Goal: Task Accomplishment & Management: Use online tool/utility

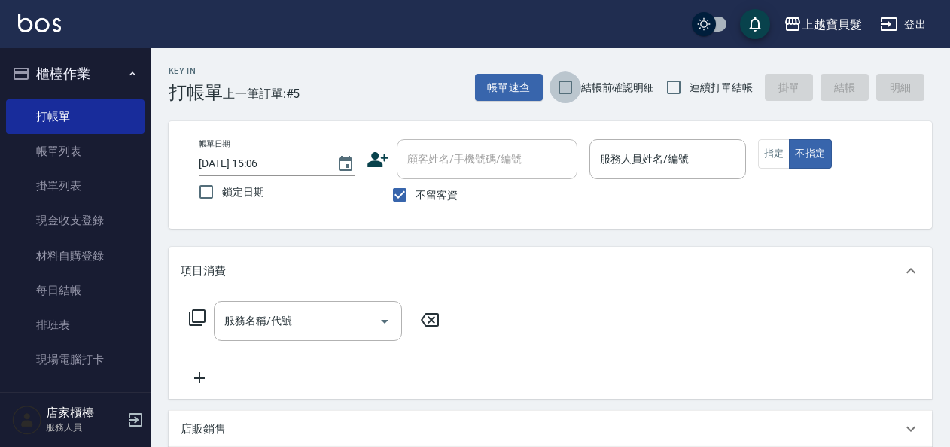
click at [572, 86] on input "結帳前確認明細" at bounding box center [566, 88] width 32 height 32
checkbox input "true"
click at [677, 82] on input "連續打單結帳" at bounding box center [674, 88] width 32 height 32
checkbox input "true"
click at [775, 153] on button "指定" at bounding box center [774, 153] width 32 height 29
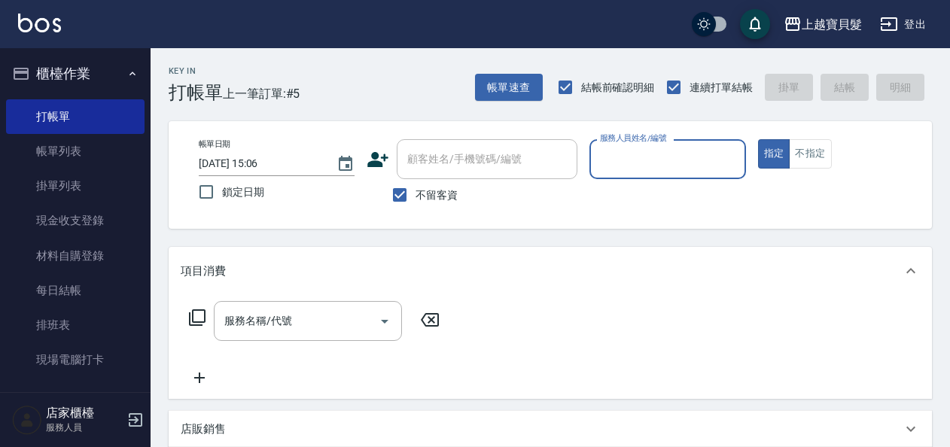
click at [651, 168] on input "服務人員姓名/編號" at bounding box center [667, 159] width 142 height 26
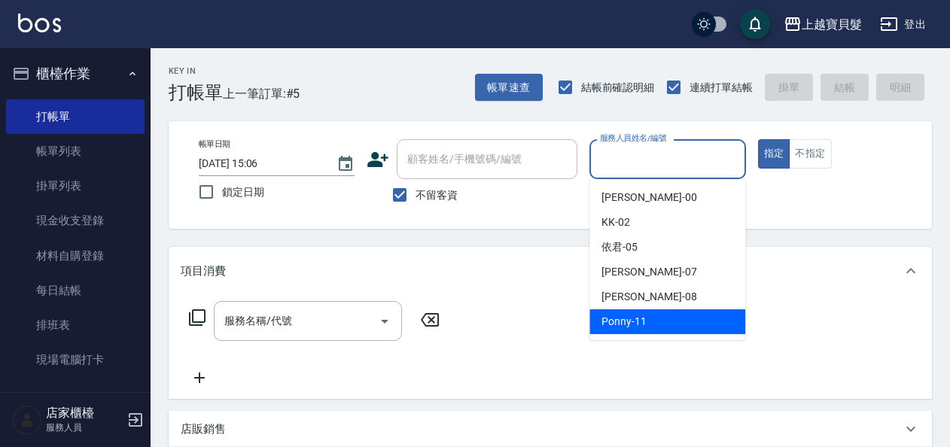
click at [626, 327] on span "Ponny -11" at bounding box center [624, 322] width 45 height 16
type input "Ponny-11"
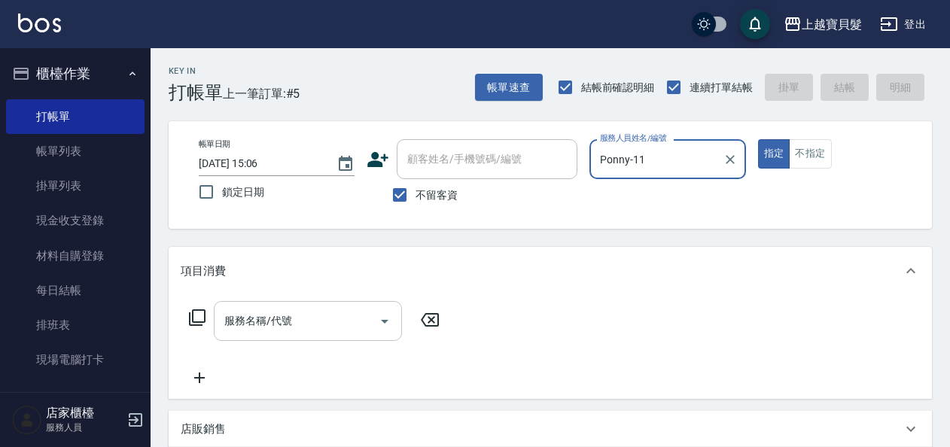
click at [255, 326] on input "服務名稱/代號" at bounding box center [297, 321] width 152 height 26
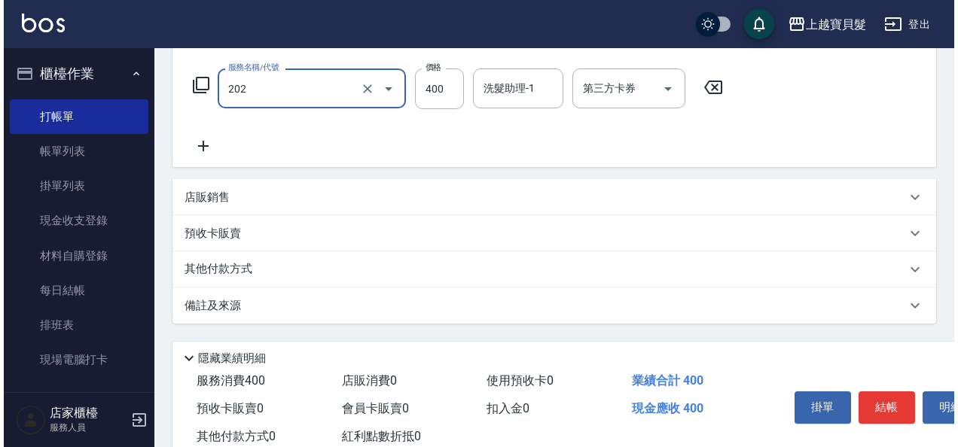
scroll to position [278, 0]
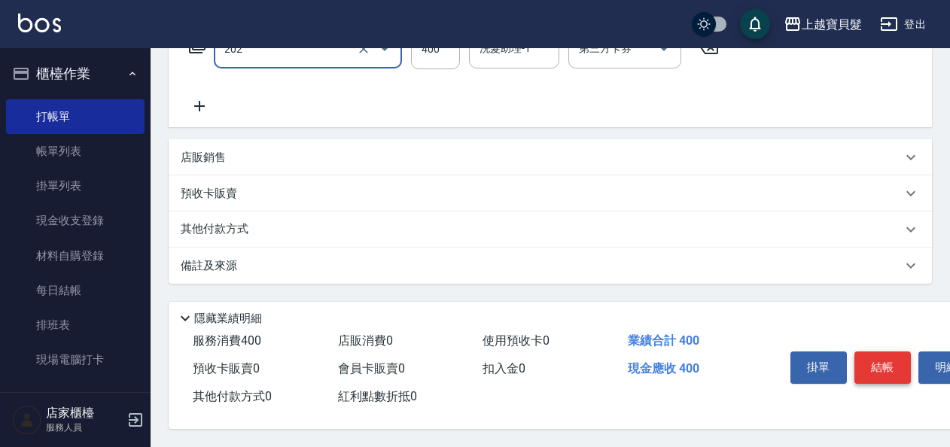
type input "剪髮(202)"
click at [892, 358] on button "結帳" at bounding box center [883, 368] width 56 height 32
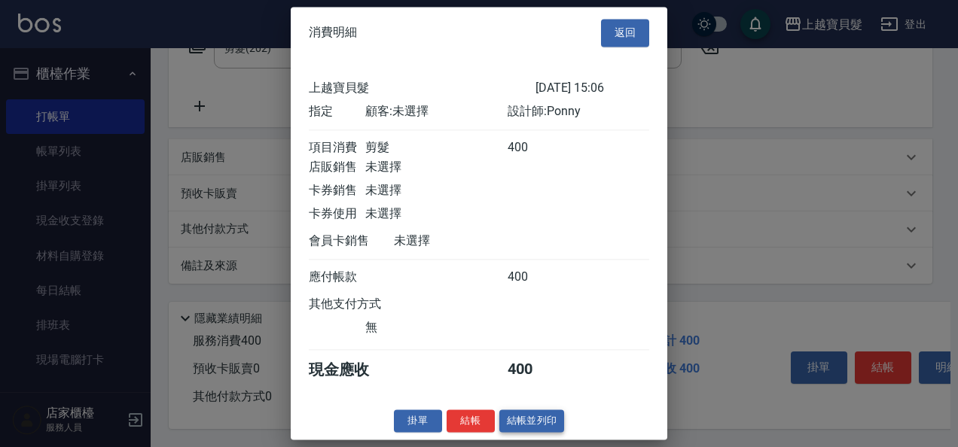
click at [524, 427] on button "結帳並列印" at bounding box center [532, 421] width 66 height 23
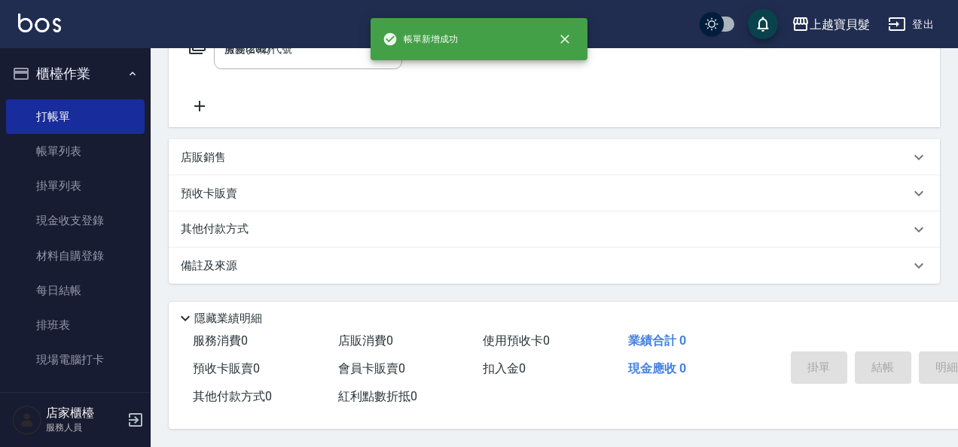
type input "[DATE] 16:41"
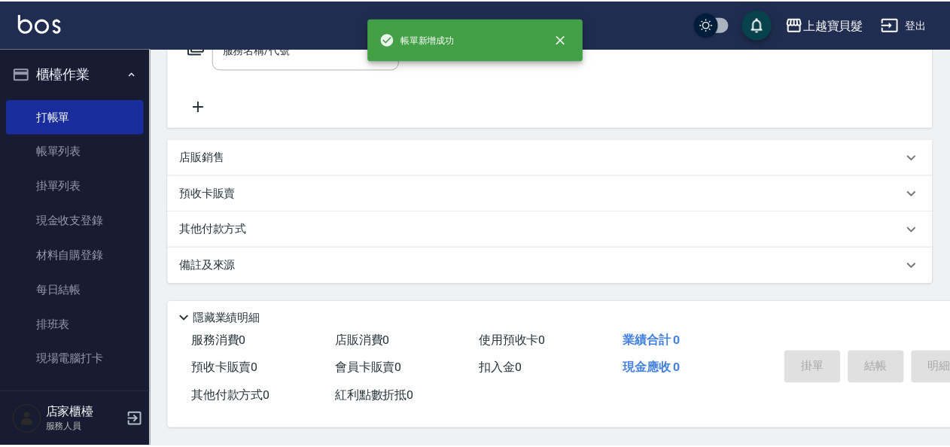
scroll to position [0, 0]
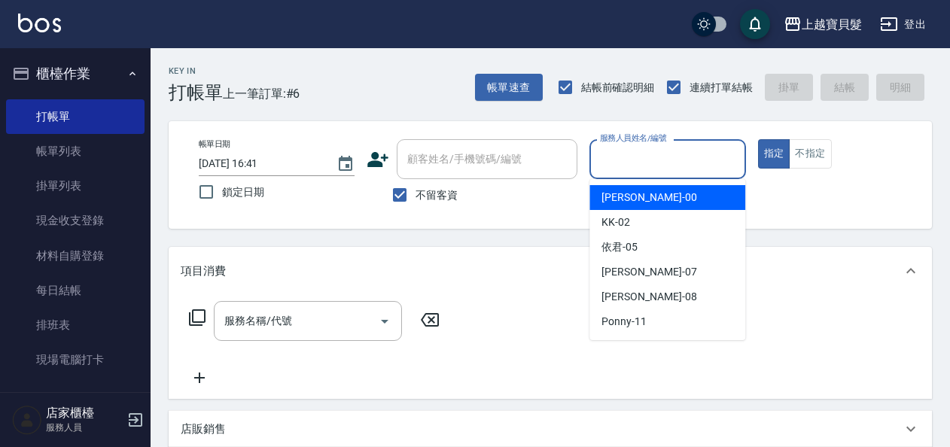
click at [629, 155] on input "服務人員姓名/編號" at bounding box center [667, 159] width 142 height 26
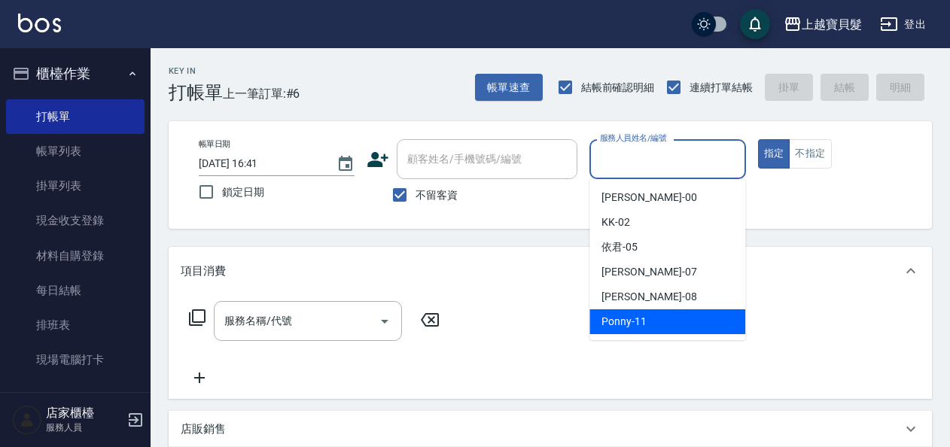
click at [636, 316] on span "Ponny -11" at bounding box center [624, 322] width 45 height 16
type input "Ponny-11"
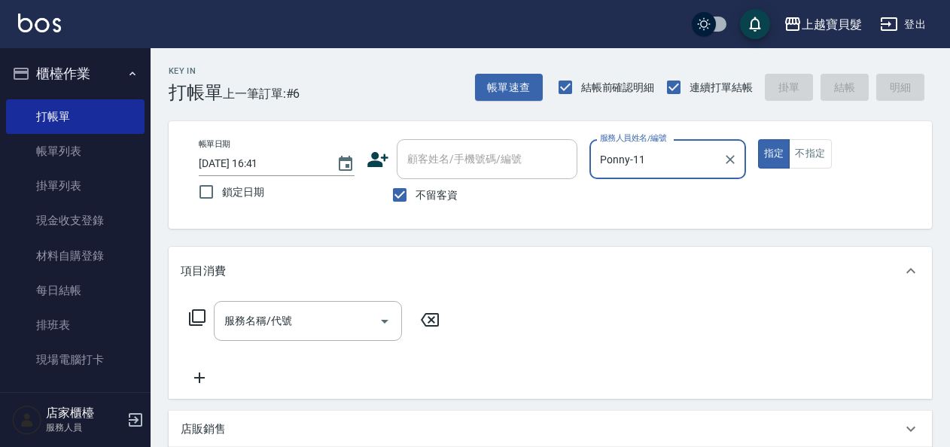
click at [197, 315] on icon at bounding box center [197, 318] width 18 height 18
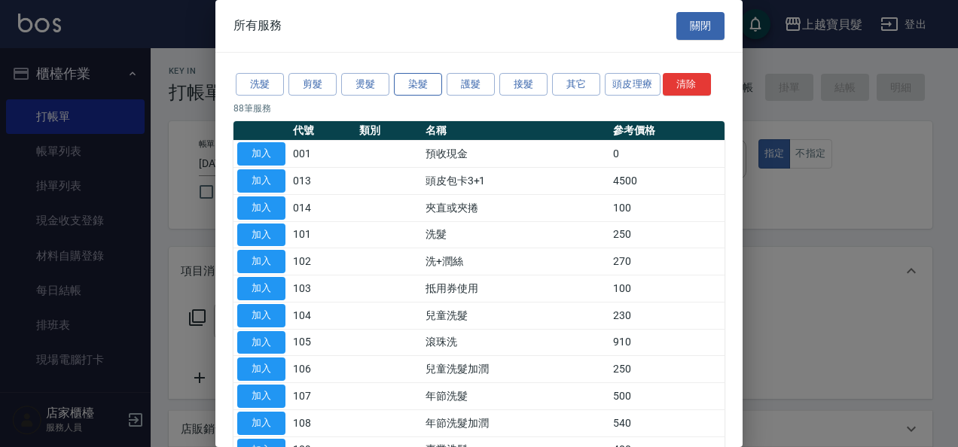
click at [418, 82] on button "染髮" at bounding box center [418, 84] width 48 height 23
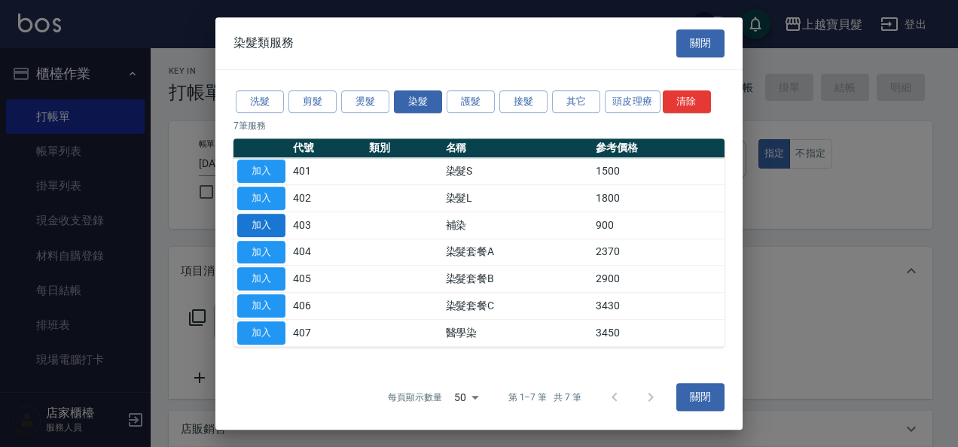
click at [278, 225] on button "加入" at bounding box center [261, 225] width 48 height 23
type input "補染(403)"
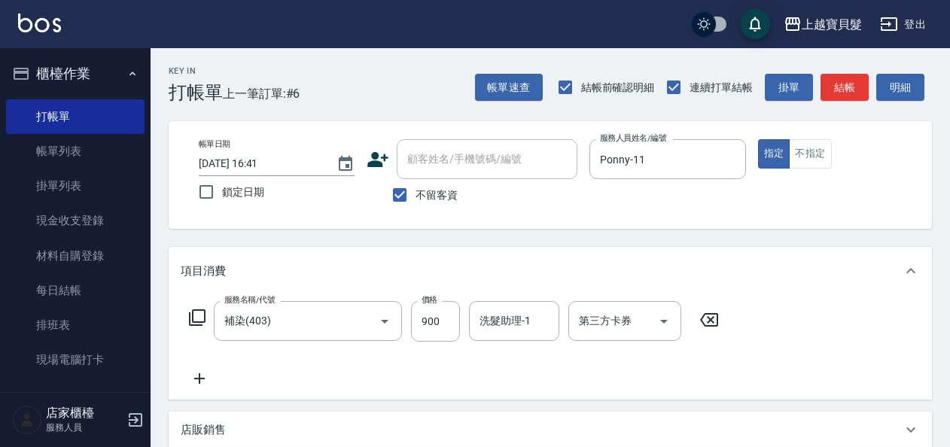
click at [196, 319] on icon at bounding box center [197, 318] width 18 height 18
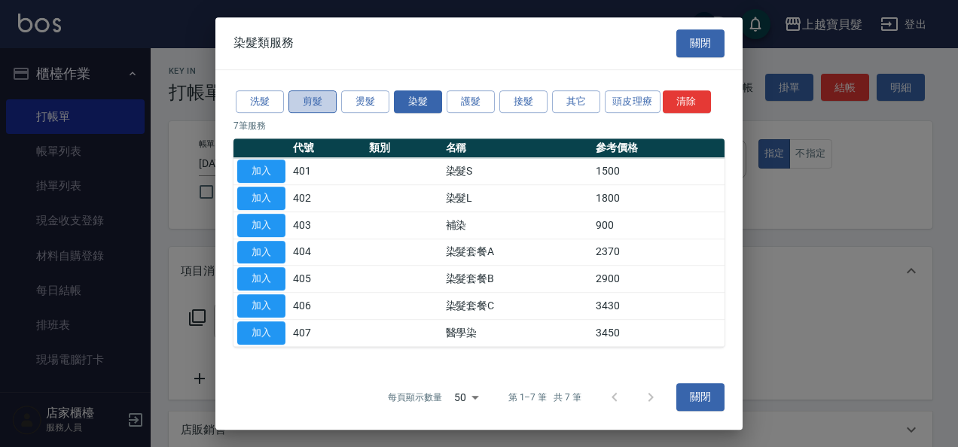
click at [316, 101] on button "剪髮" at bounding box center [312, 101] width 48 height 23
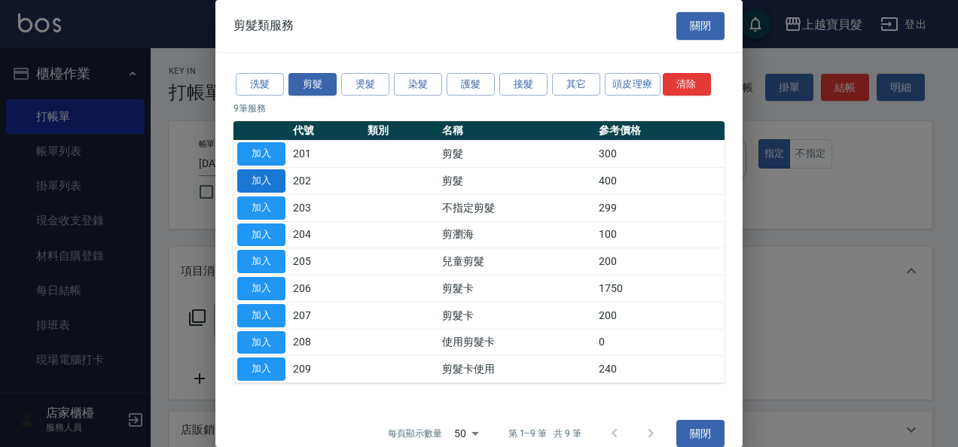
click at [264, 181] on button "加入" at bounding box center [261, 180] width 48 height 23
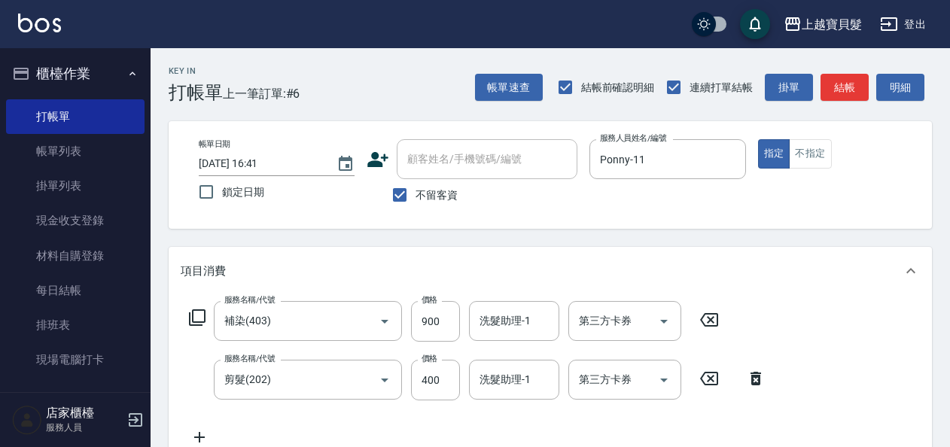
click at [197, 312] on icon at bounding box center [197, 318] width 18 height 18
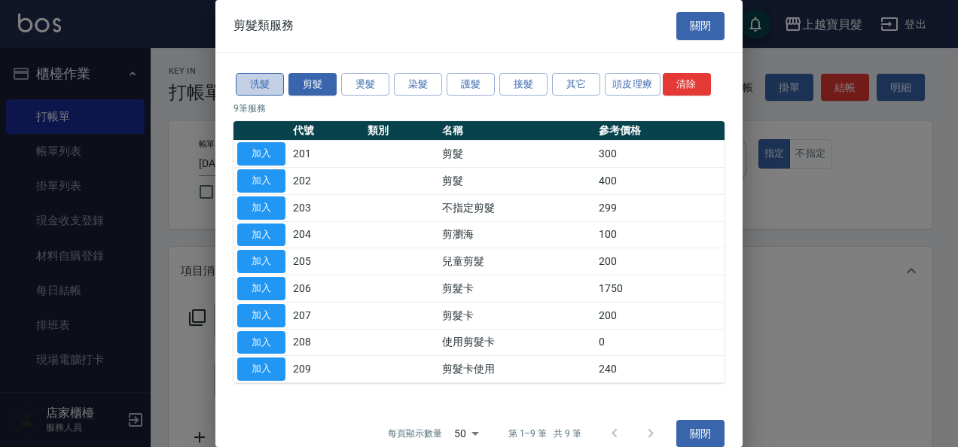
click at [271, 87] on button "洗髮" at bounding box center [260, 84] width 48 height 23
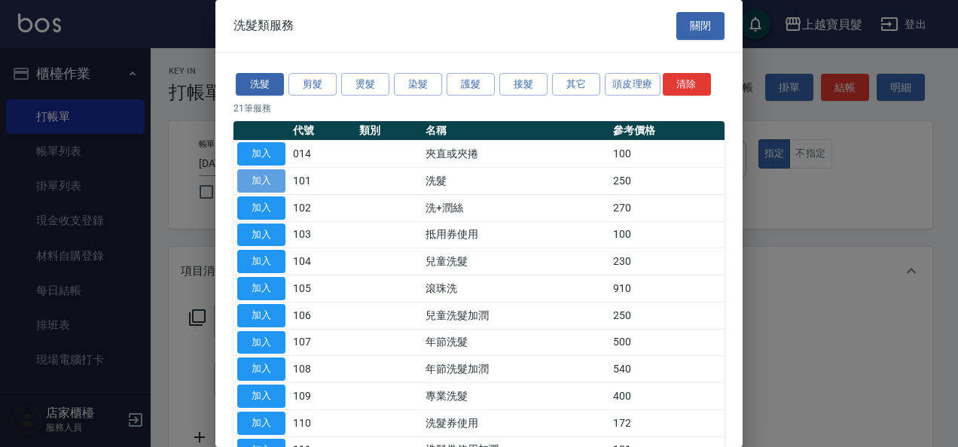
click at [271, 180] on button "加入" at bounding box center [261, 180] width 48 height 23
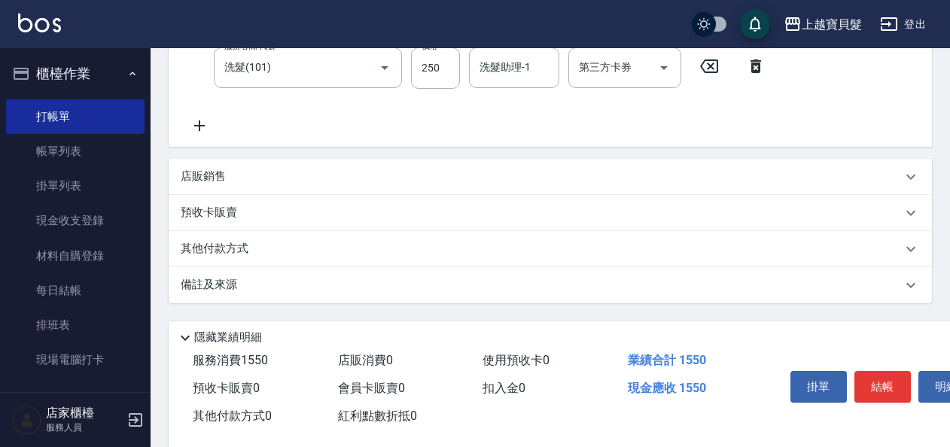
scroll to position [75, 0]
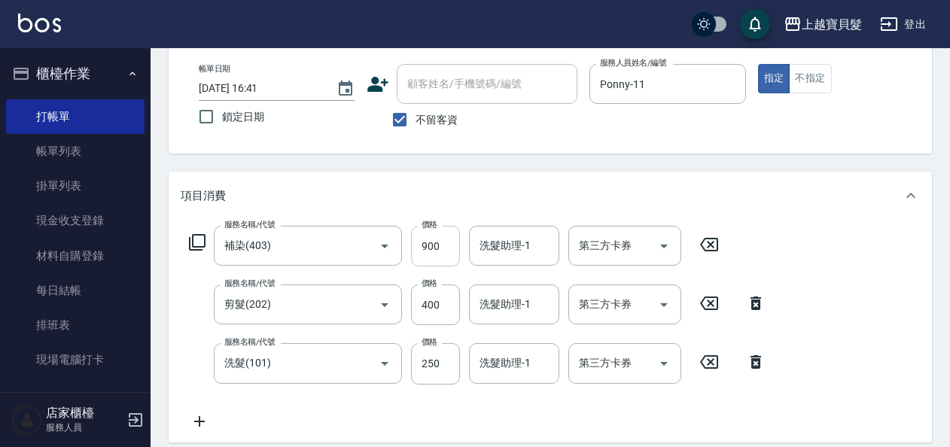
click at [447, 246] on input "900" at bounding box center [435, 246] width 49 height 41
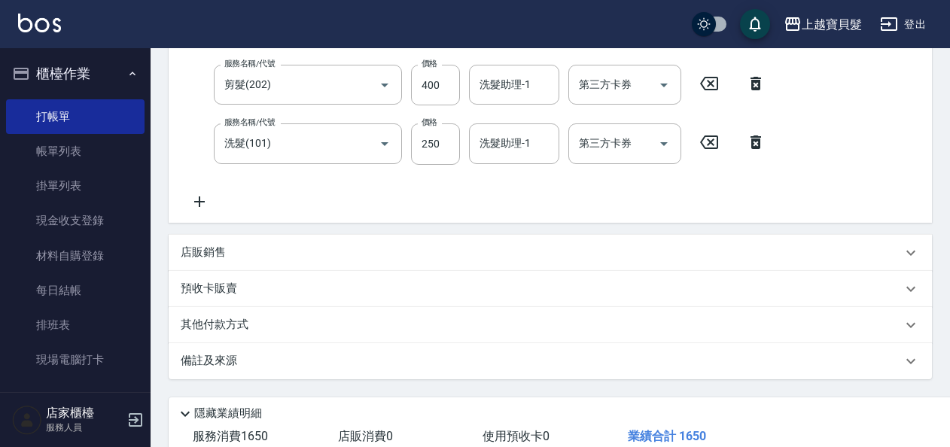
scroll to position [0, 0]
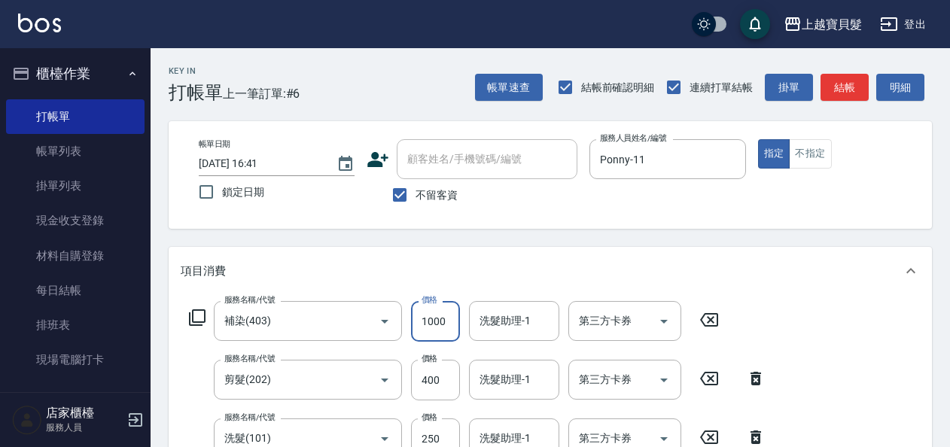
type input "1000"
click at [714, 316] on icon at bounding box center [709, 320] width 38 height 18
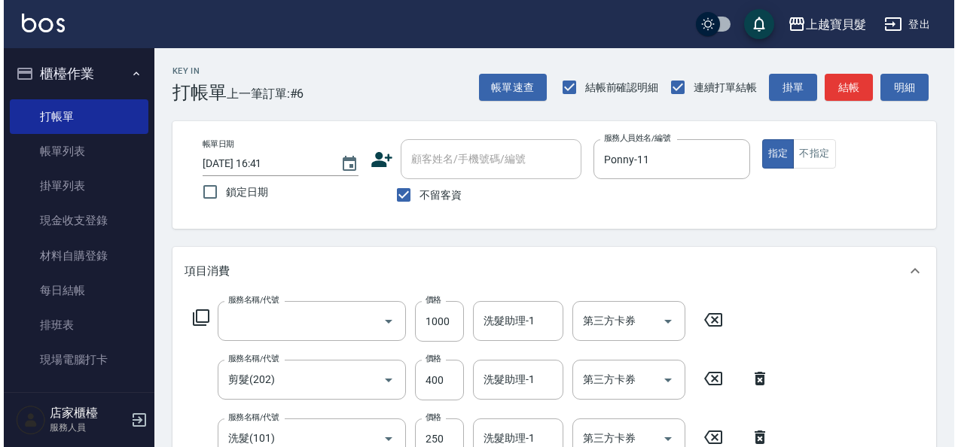
scroll to position [4, 0]
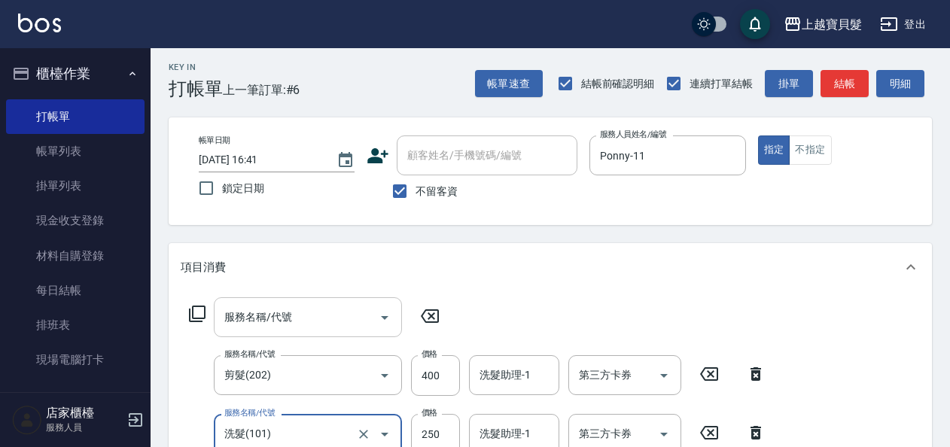
click at [237, 314] on input "服務名稱/代號" at bounding box center [297, 317] width 152 height 26
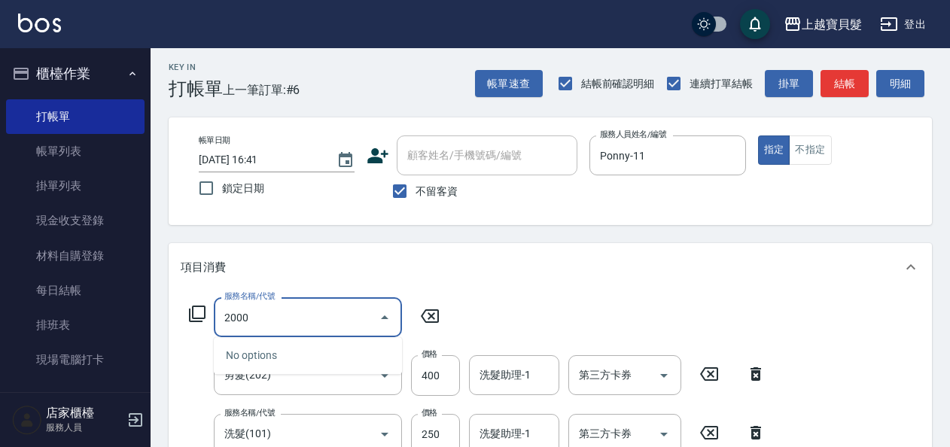
type input "2000"
click at [192, 314] on icon at bounding box center [197, 314] width 18 height 18
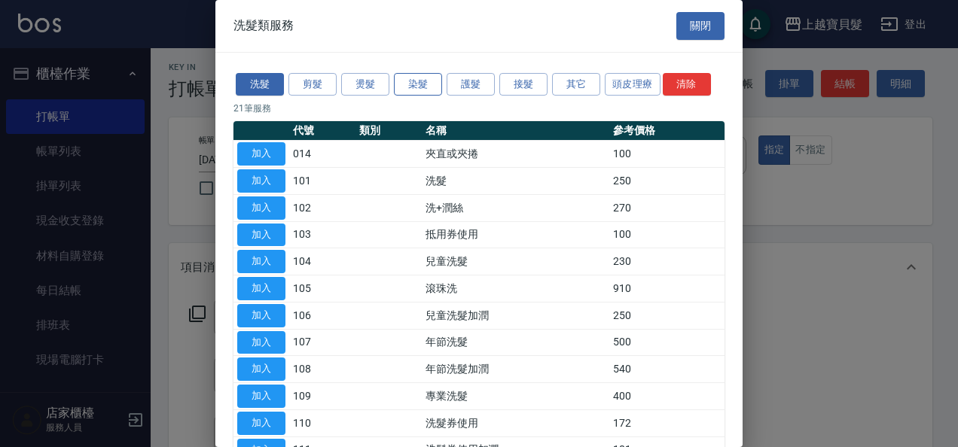
click at [417, 83] on button "染髮" at bounding box center [418, 84] width 48 height 23
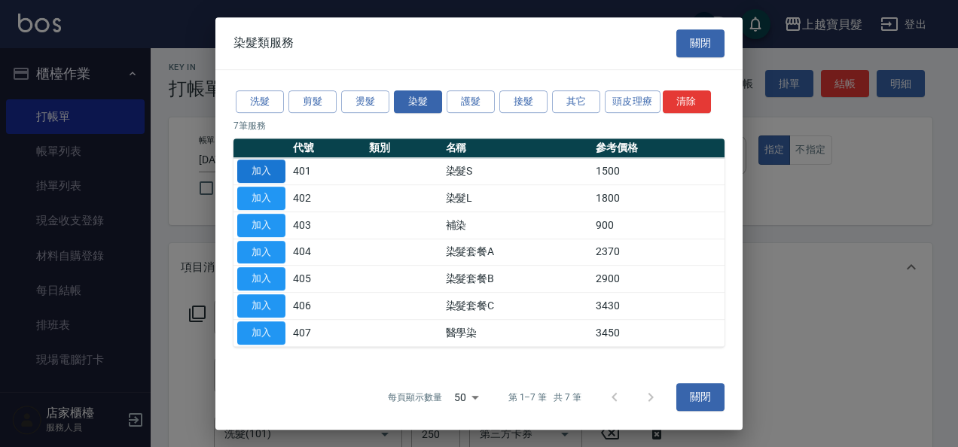
click at [262, 170] on button "加入" at bounding box center [261, 171] width 48 height 23
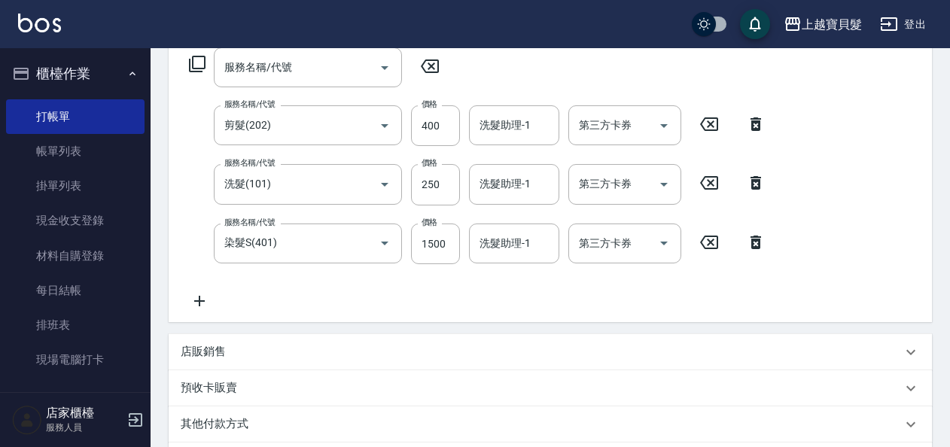
scroll to position [227, 0]
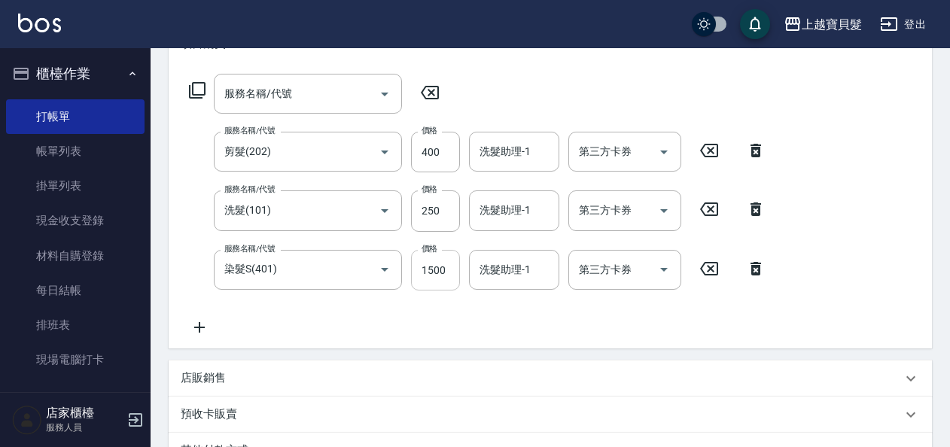
click at [449, 273] on input "1500" at bounding box center [435, 270] width 49 height 41
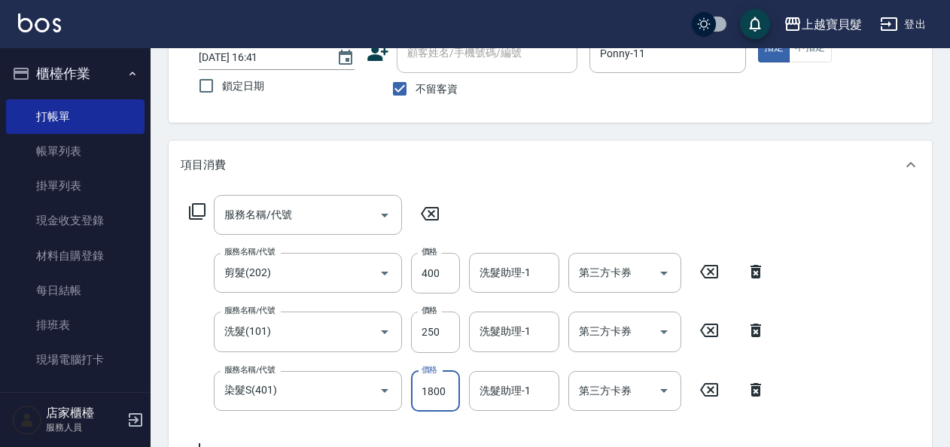
scroll to position [77, 0]
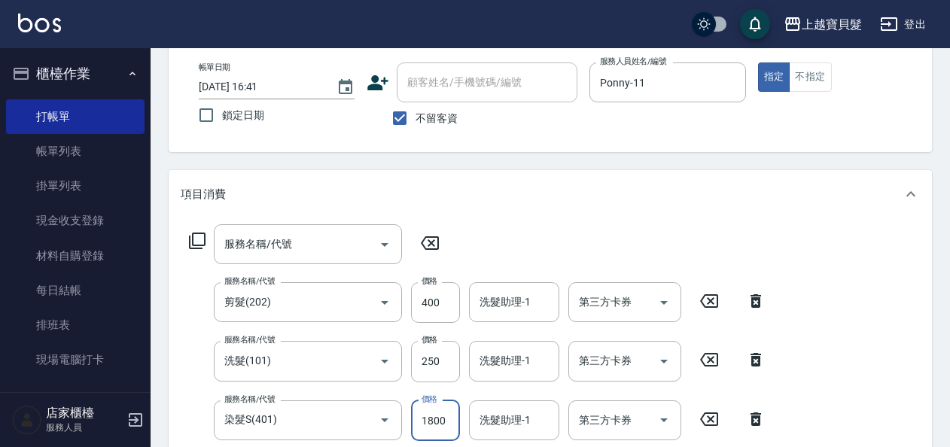
type input "1800"
click at [758, 297] on icon at bounding box center [756, 301] width 11 height 14
type input "洗髮(101)"
type input "250"
type input "染髮S(401)"
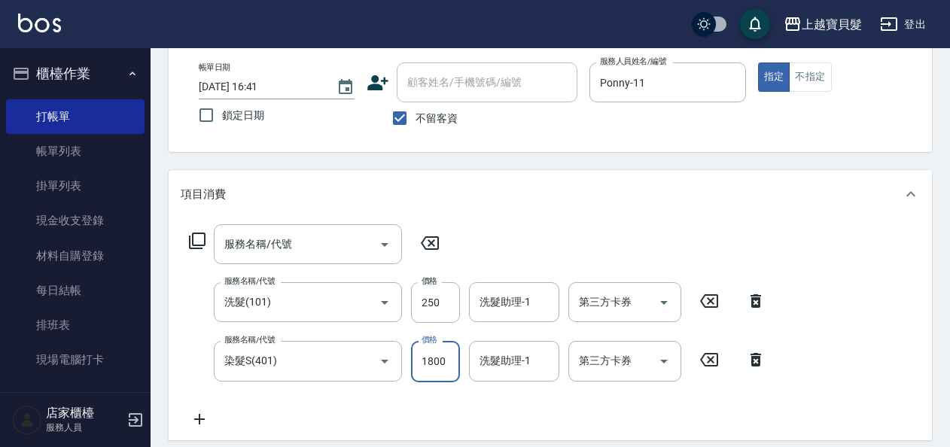
click at [452, 364] on input "1800" at bounding box center [435, 361] width 49 height 41
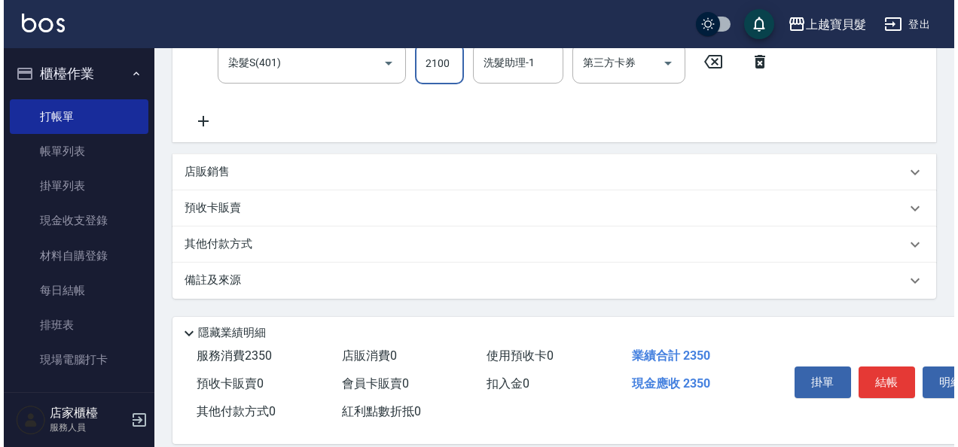
scroll to position [395, 0]
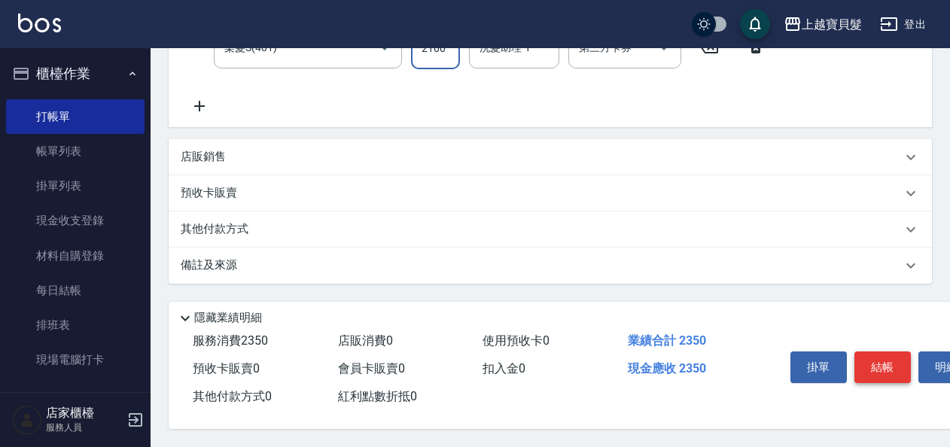
type input "2100"
click at [896, 369] on button "結帳" at bounding box center [883, 368] width 56 height 32
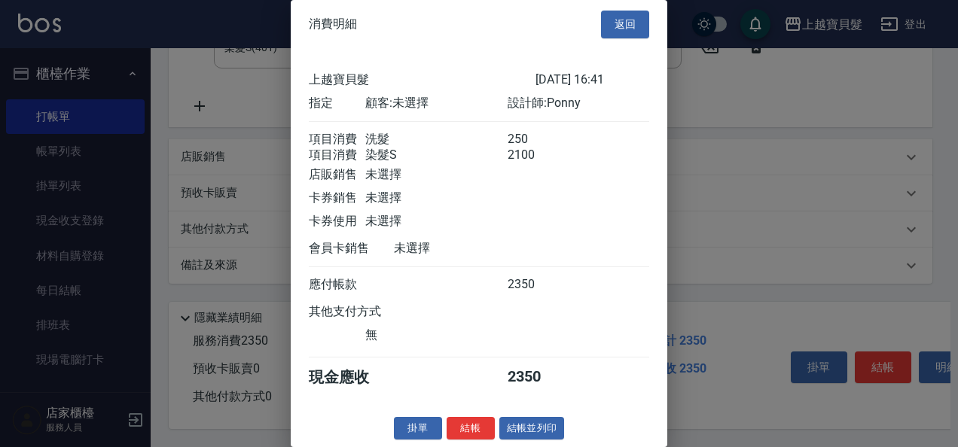
scroll to position [21, 0]
click at [512, 425] on button "結帳並列印" at bounding box center [532, 428] width 66 height 23
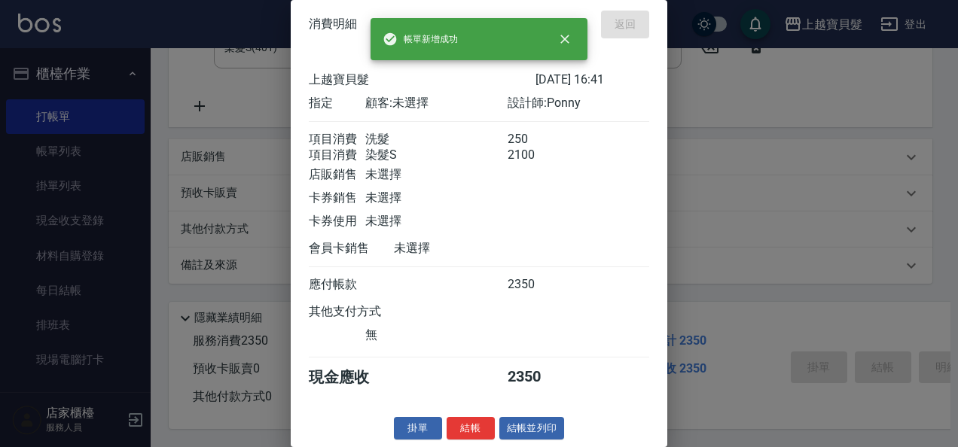
type input "[DATE] 16:43"
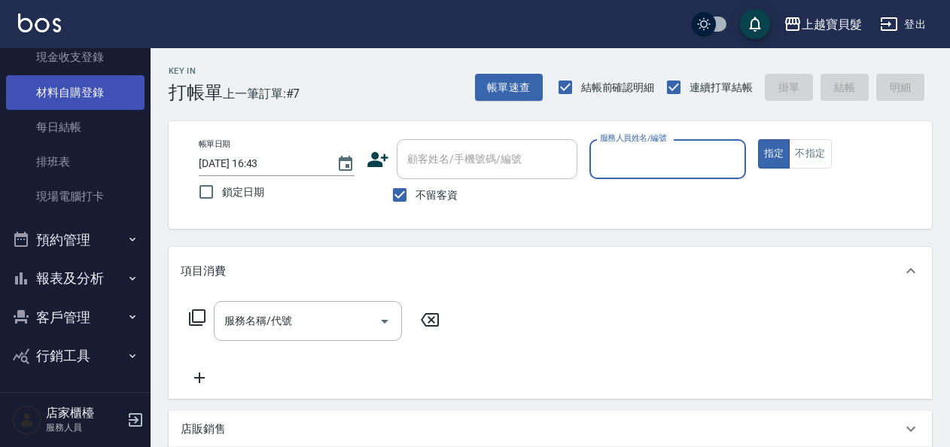
scroll to position [164, 0]
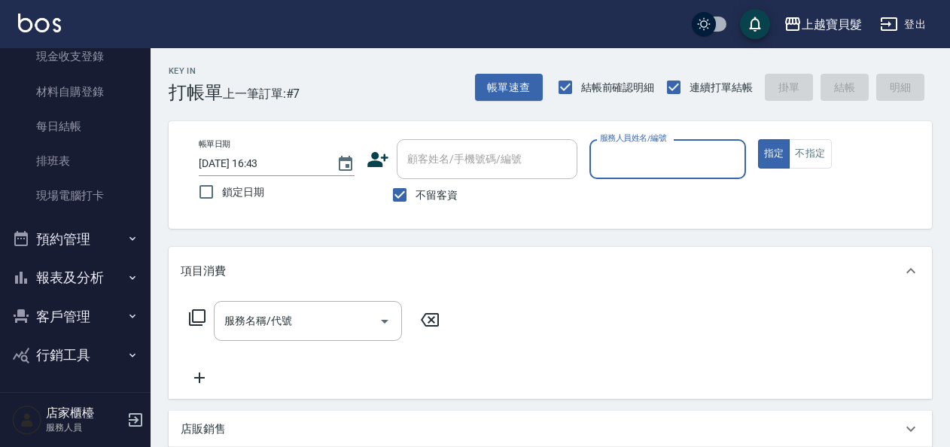
click at [69, 274] on button "報表及分析" at bounding box center [75, 277] width 139 height 39
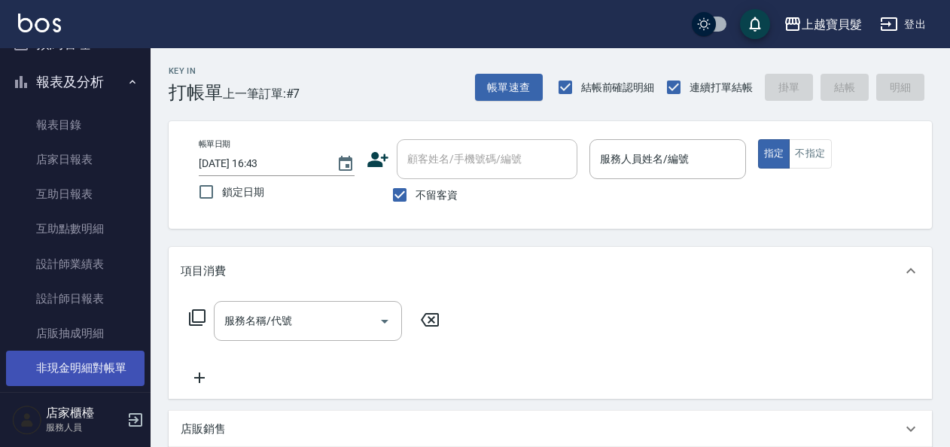
scroll to position [455, 0]
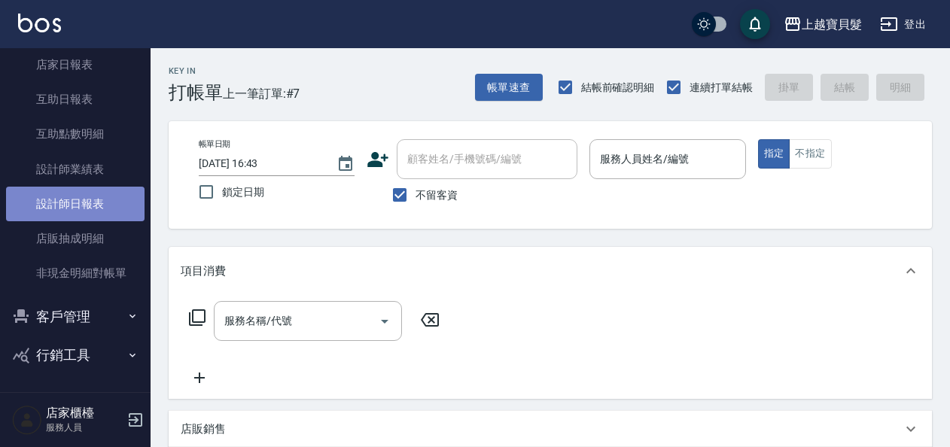
click at [75, 213] on link "設計師日報表" at bounding box center [75, 204] width 139 height 35
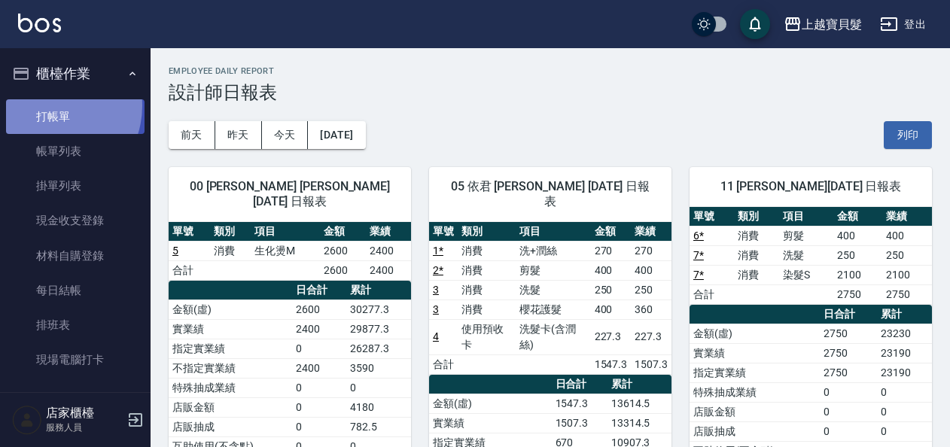
click at [49, 105] on link "打帳單" at bounding box center [75, 116] width 139 height 35
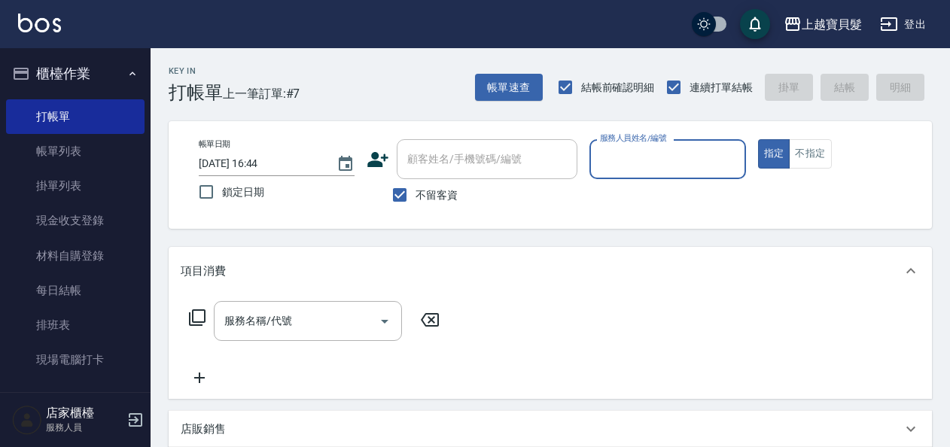
click at [613, 159] on input "服務人員姓名/編號" at bounding box center [667, 159] width 142 height 26
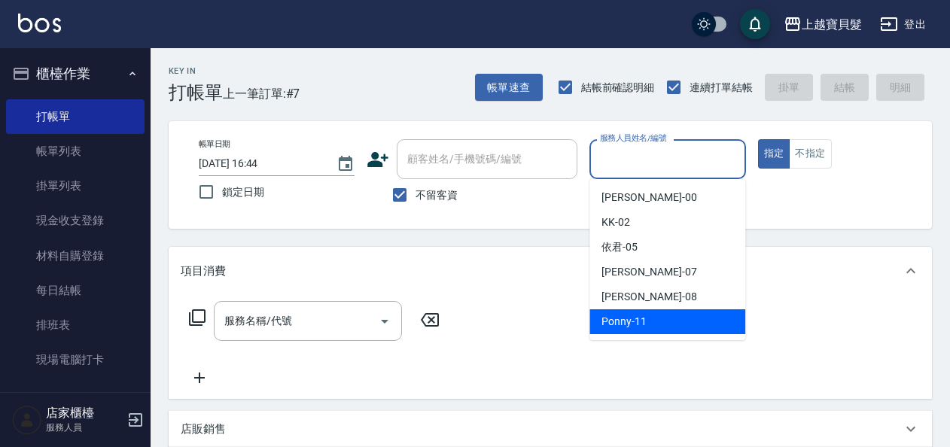
click at [639, 315] on span "Ponny -11" at bounding box center [624, 322] width 45 height 16
type input "Ponny-11"
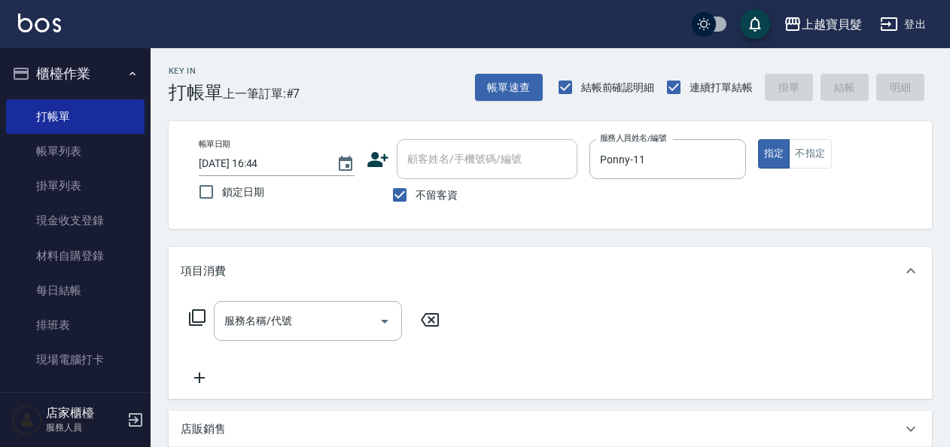
click at [197, 313] on icon at bounding box center [197, 318] width 18 height 18
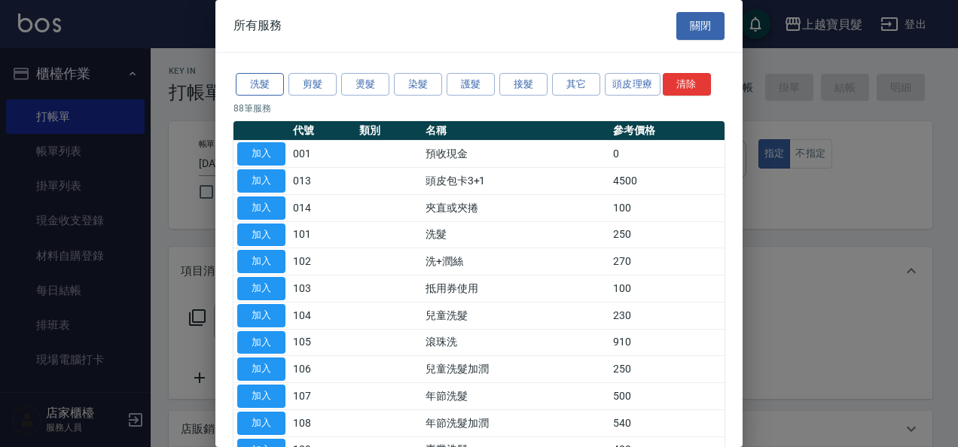
click at [242, 82] on button "洗髮" at bounding box center [260, 84] width 48 height 23
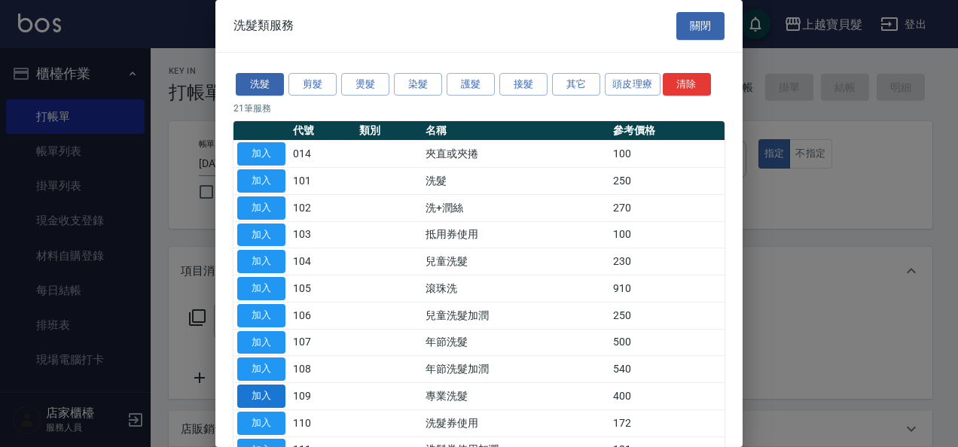
click at [282, 396] on button "加入" at bounding box center [261, 396] width 48 height 23
type input "專業洗髮(109)"
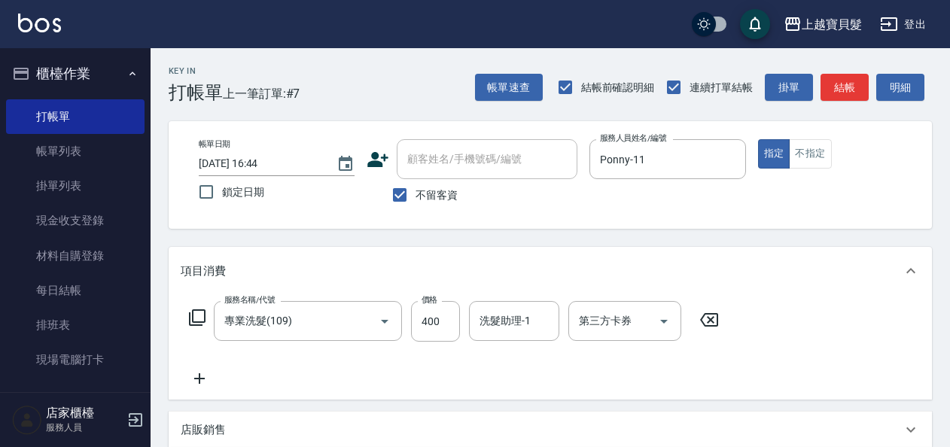
click at [196, 312] on icon at bounding box center [197, 318] width 18 height 18
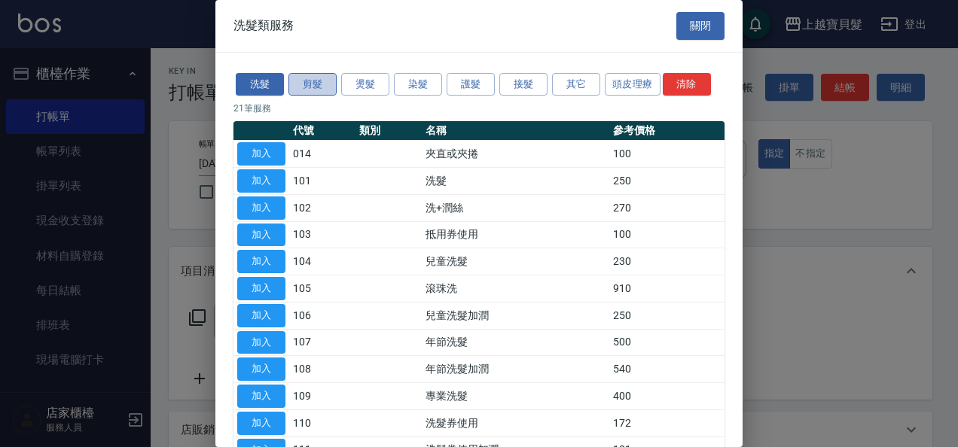
click at [319, 79] on button "剪髮" at bounding box center [312, 84] width 48 height 23
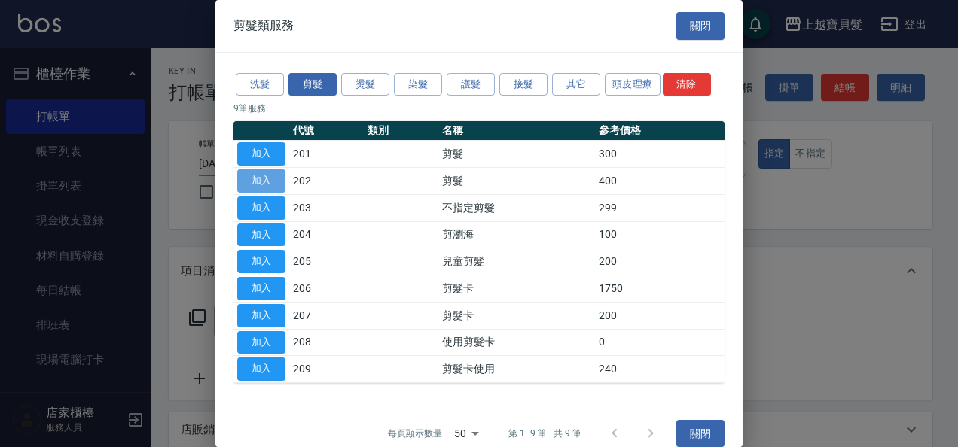
click at [262, 179] on button "加入" at bounding box center [261, 180] width 48 height 23
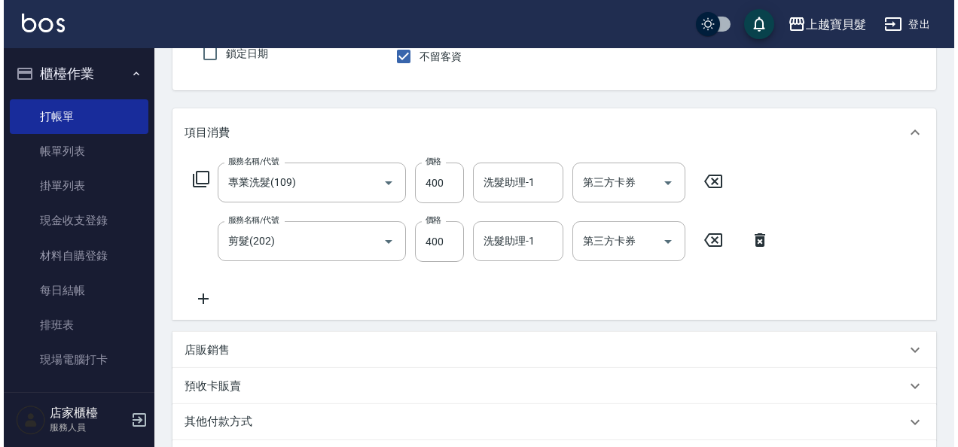
scroll to position [337, 0]
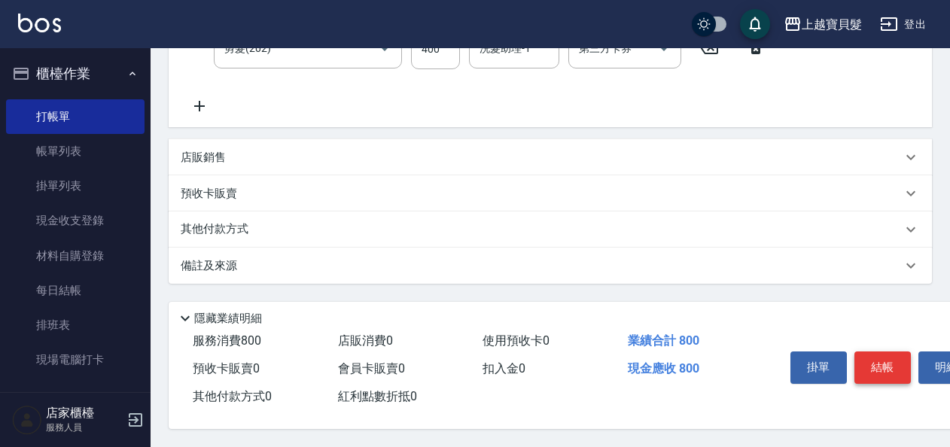
click at [881, 367] on button "結帳" at bounding box center [883, 368] width 56 height 32
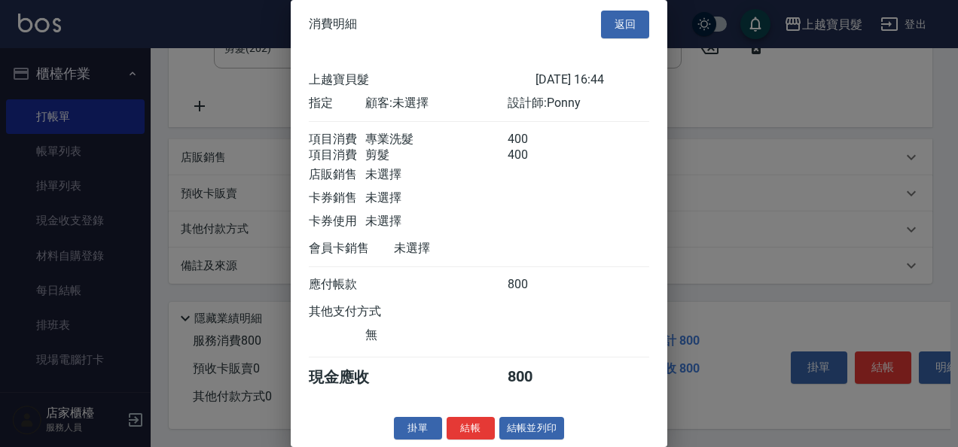
scroll to position [21, 0]
click at [535, 426] on button "結帳並列印" at bounding box center [532, 428] width 66 height 23
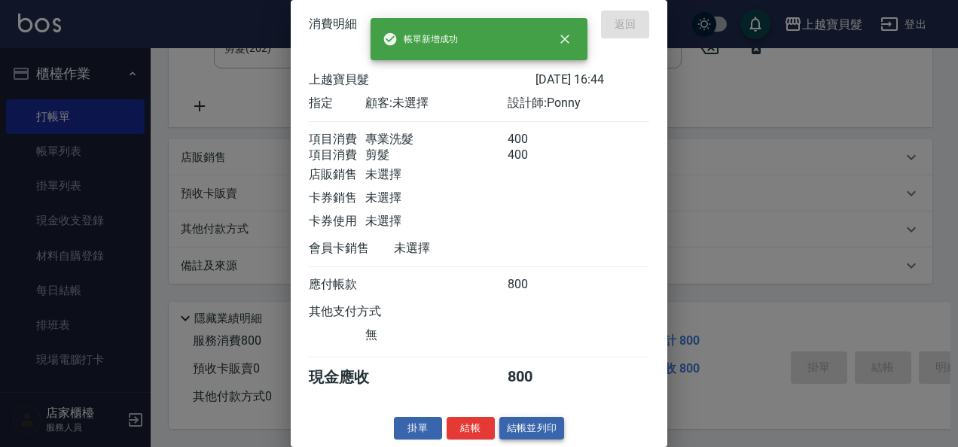
type input "[DATE] 16:49"
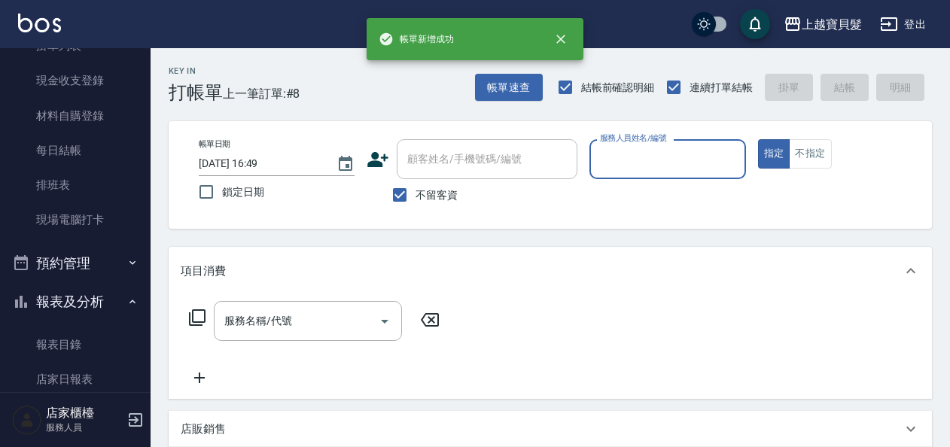
scroll to position [452, 0]
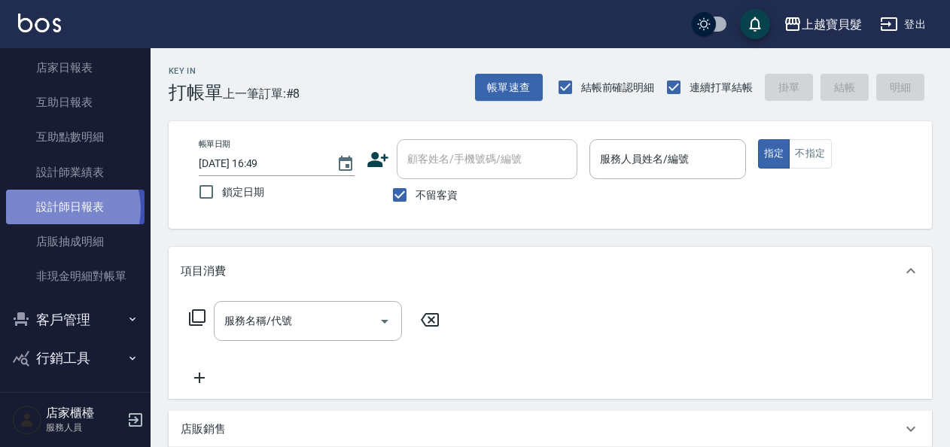
click at [64, 209] on link "設計師日報表" at bounding box center [75, 207] width 139 height 35
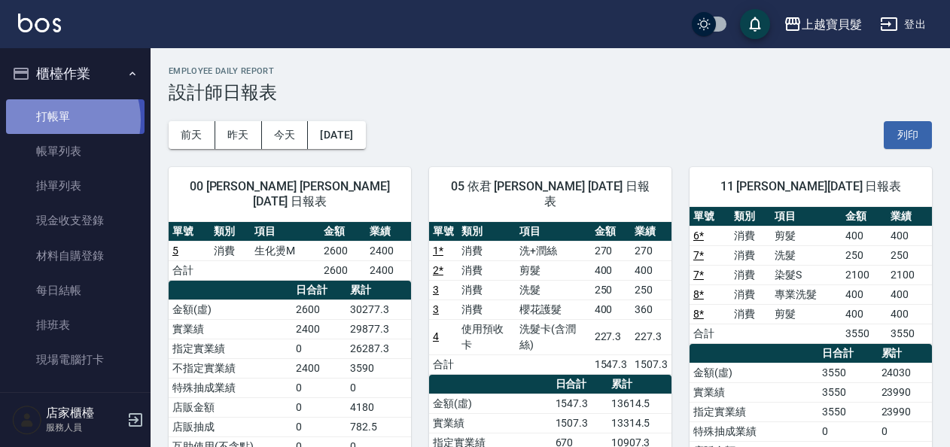
click at [59, 120] on link "打帳單" at bounding box center [75, 116] width 139 height 35
